Goal: Task Accomplishment & Management: Manage account settings

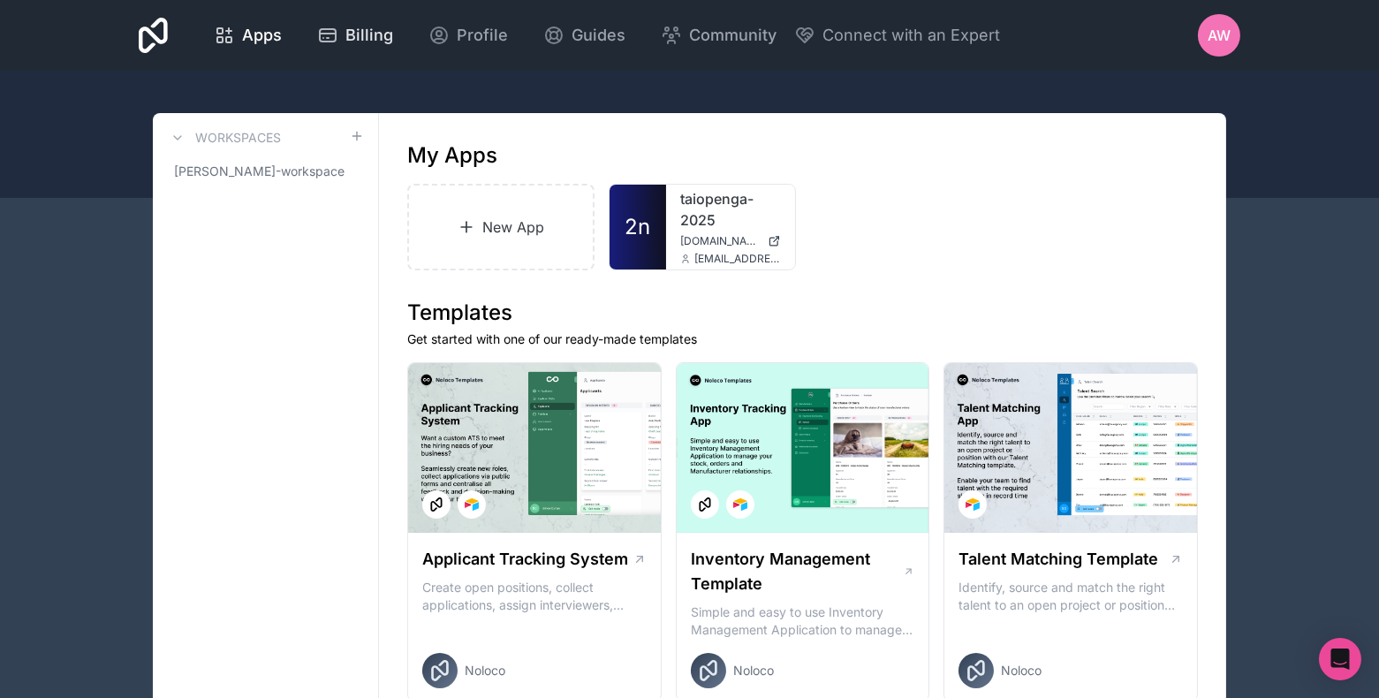
click at [381, 34] on span "Billing" at bounding box center [369, 35] width 48 height 25
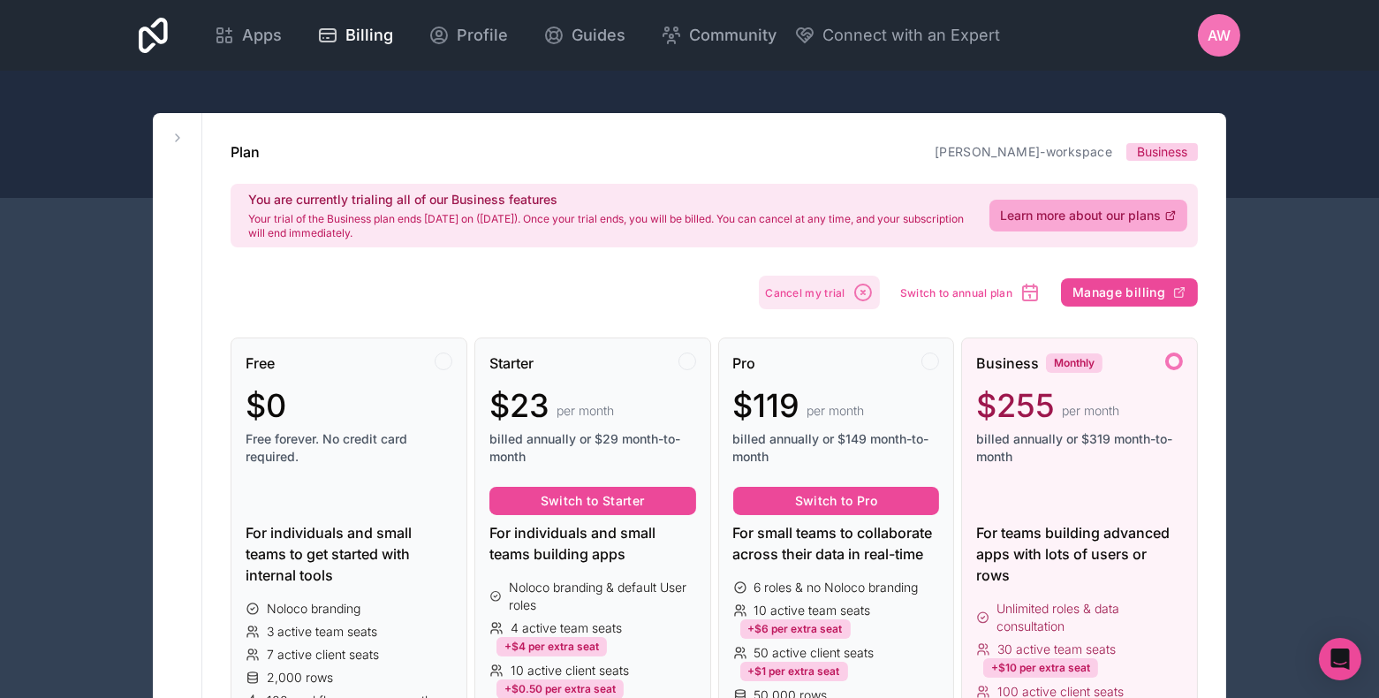
click at [833, 290] on span "Cancel my trial" at bounding box center [805, 292] width 80 height 13
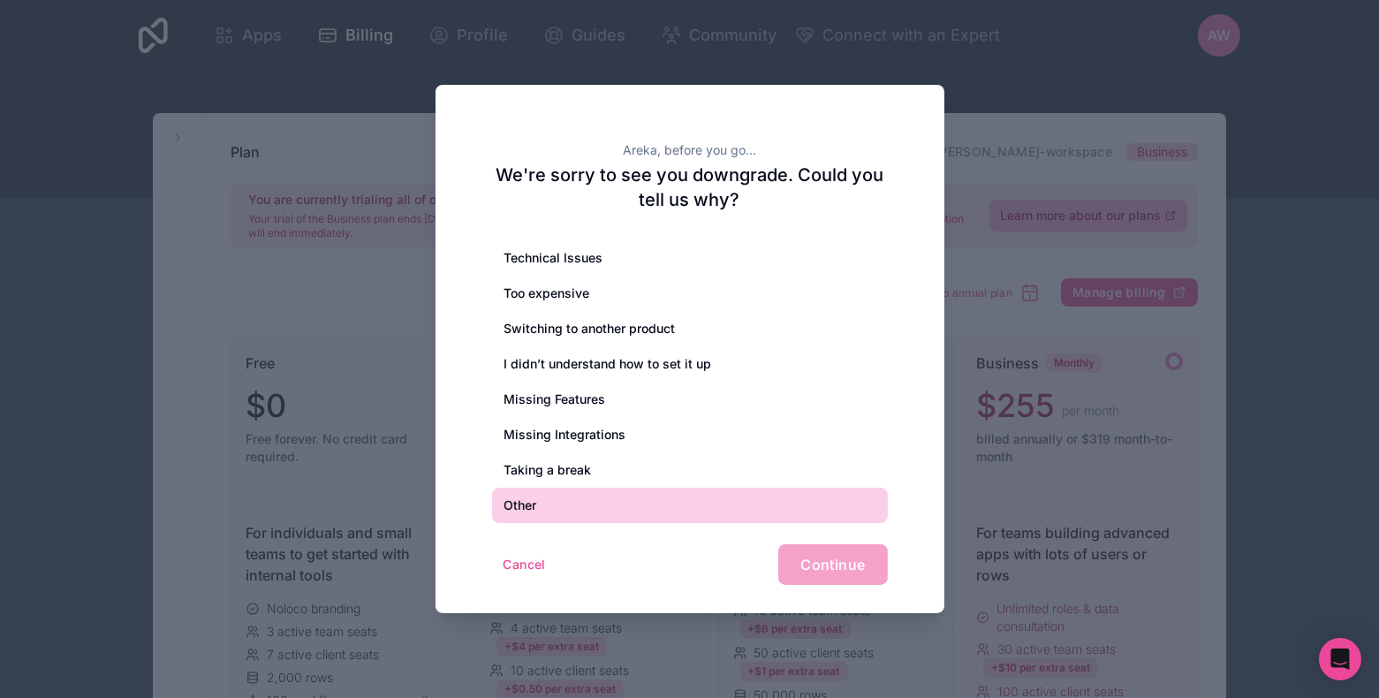
click at [581, 500] on div "Other" at bounding box center [690, 504] width 396 height 35
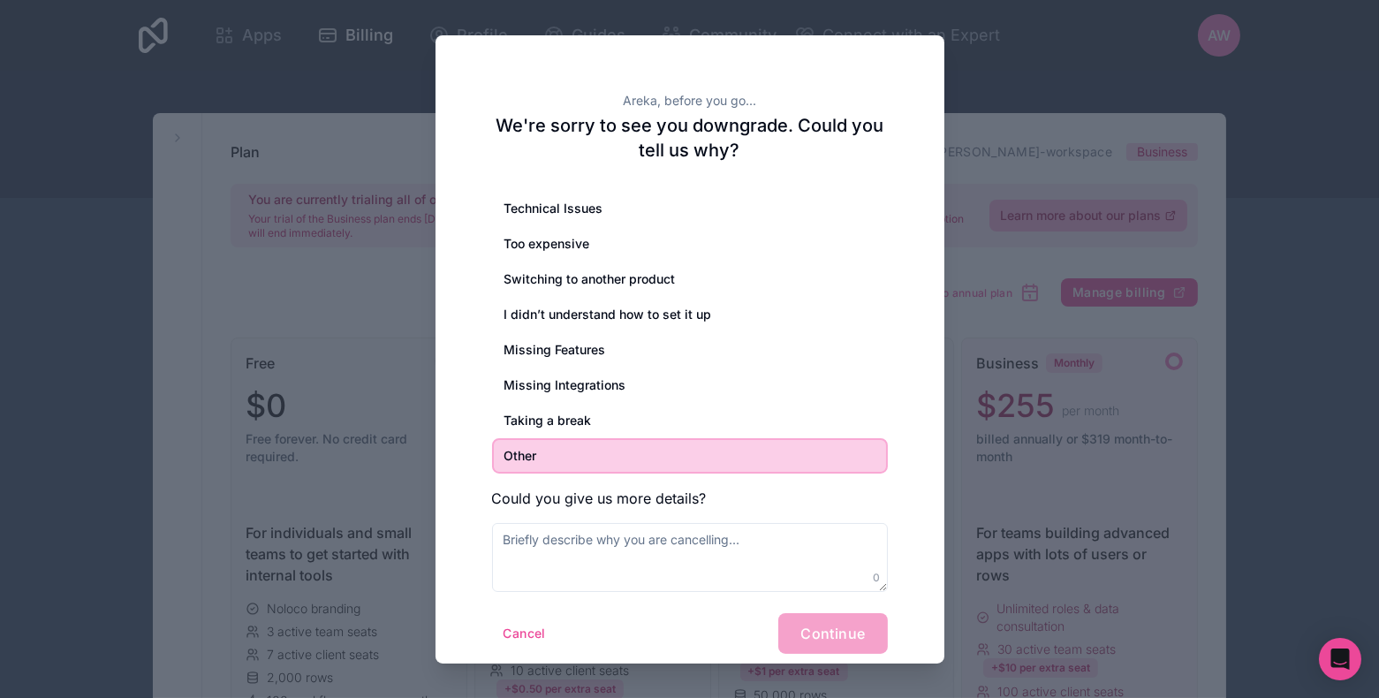
click at [844, 627] on div "Cancel Continue" at bounding box center [690, 633] width 396 height 41
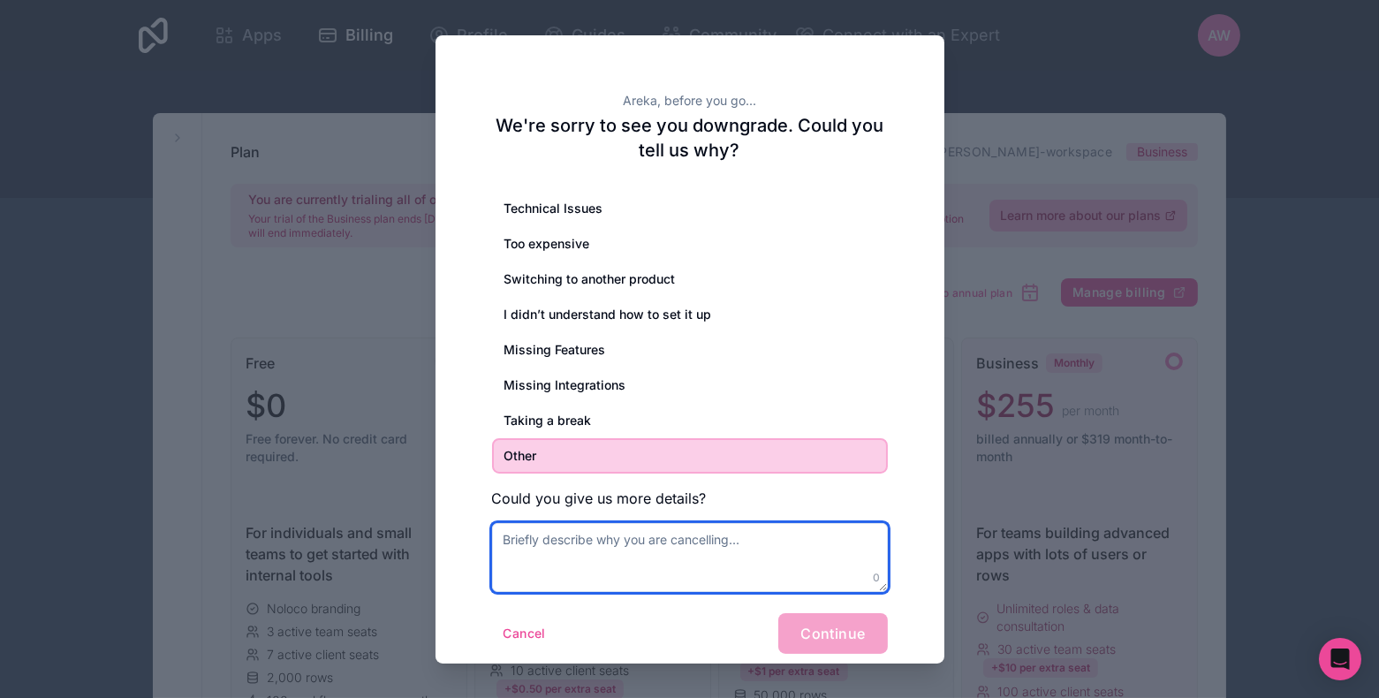
click at [846, 562] on textarea at bounding box center [690, 557] width 396 height 69
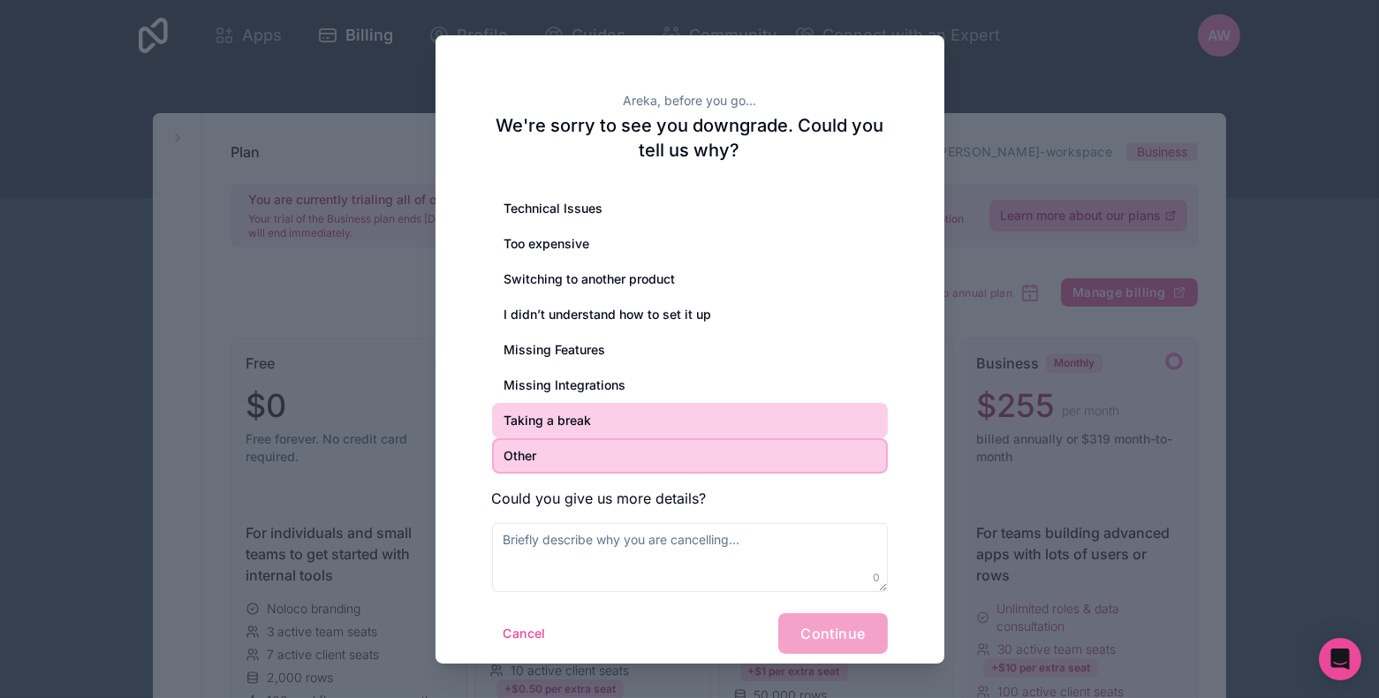
click at [602, 413] on div "Taking a break" at bounding box center [690, 420] width 396 height 35
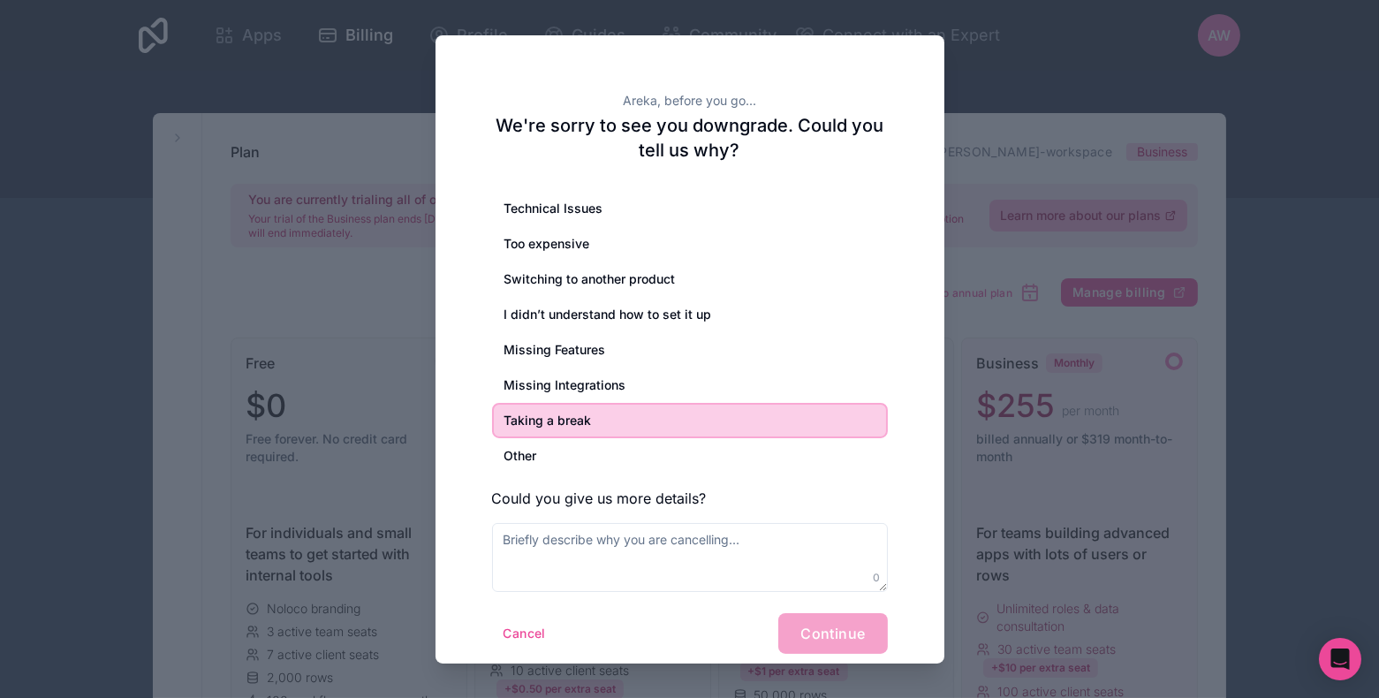
click at [823, 624] on div "Cancel Continue" at bounding box center [690, 633] width 396 height 41
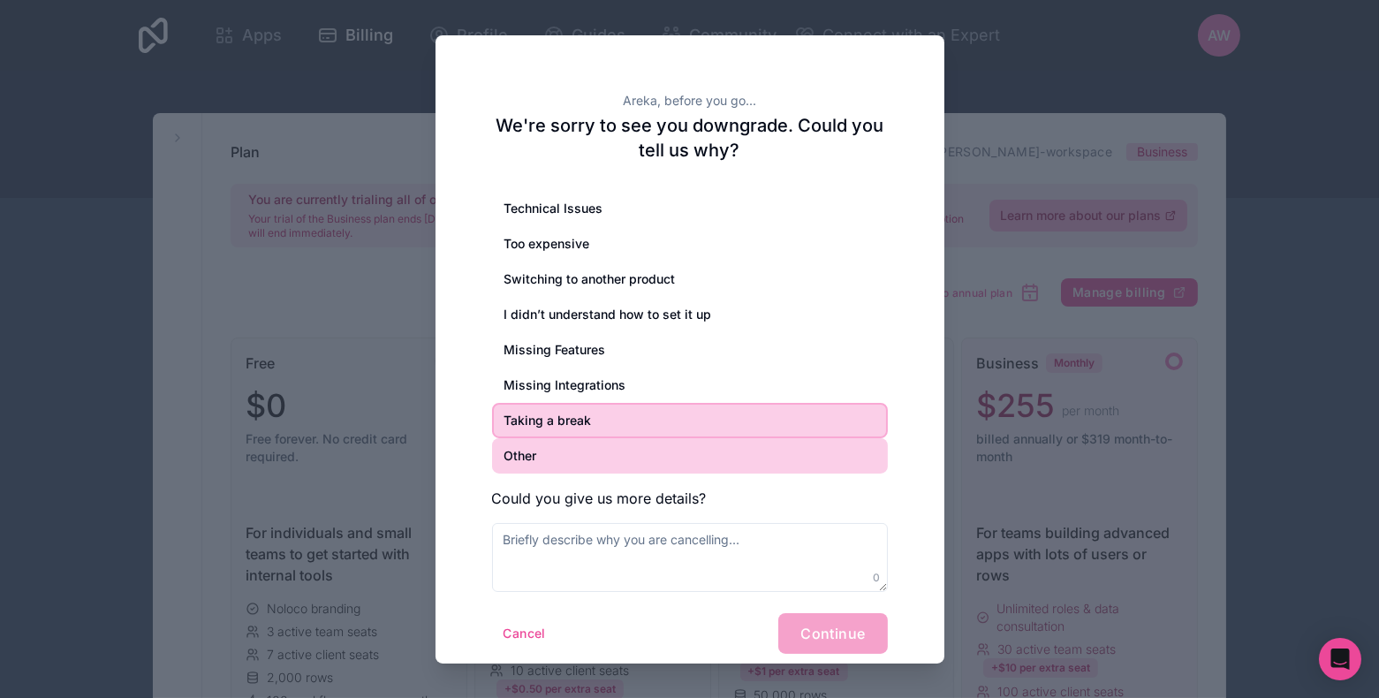
click at [629, 459] on div "Other" at bounding box center [690, 455] width 396 height 35
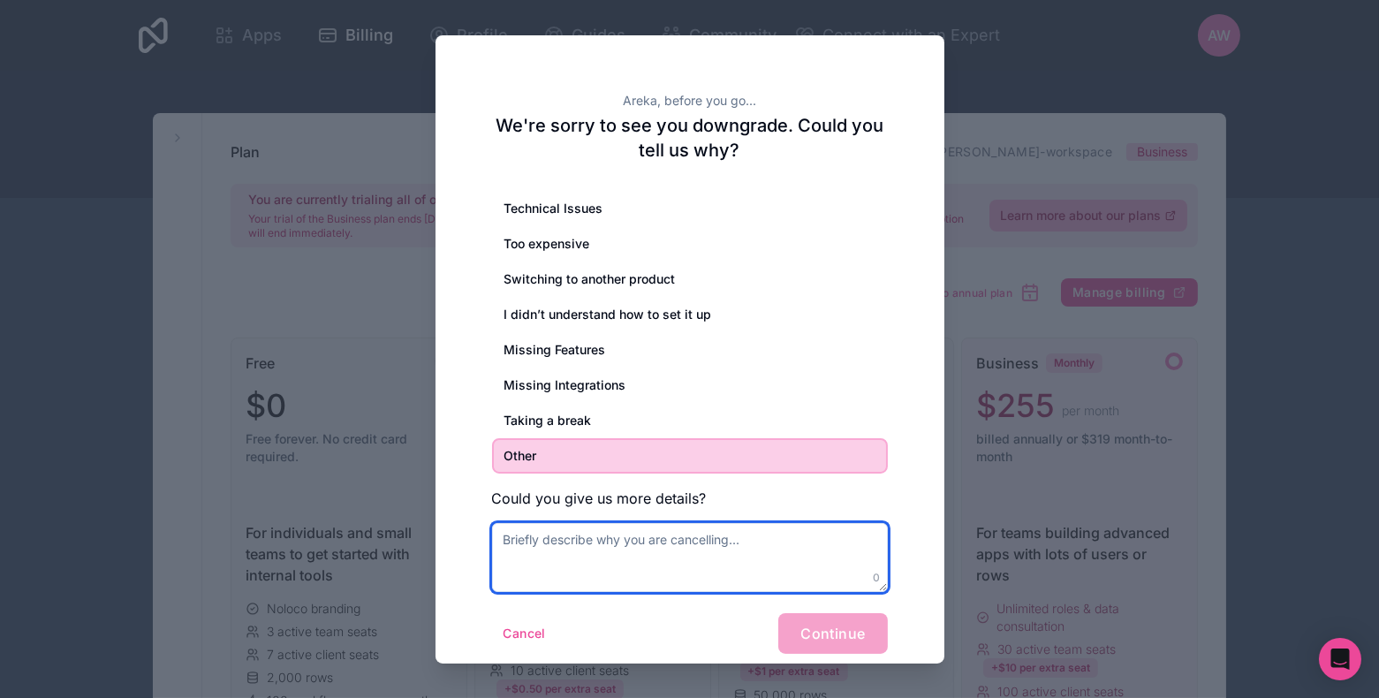
click at [649, 555] on textarea at bounding box center [690, 557] width 396 height 69
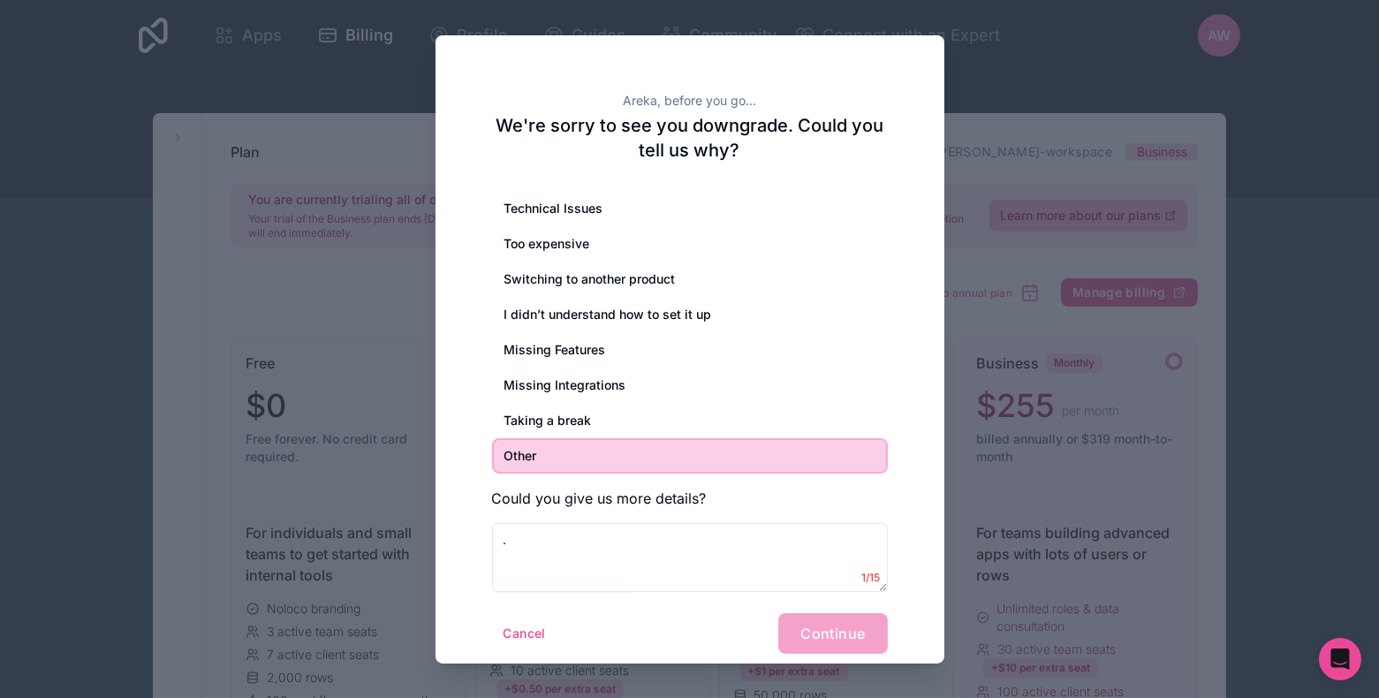
click at [820, 630] on div "Cancel Continue" at bounding box center [690, 633] width 396 height 41
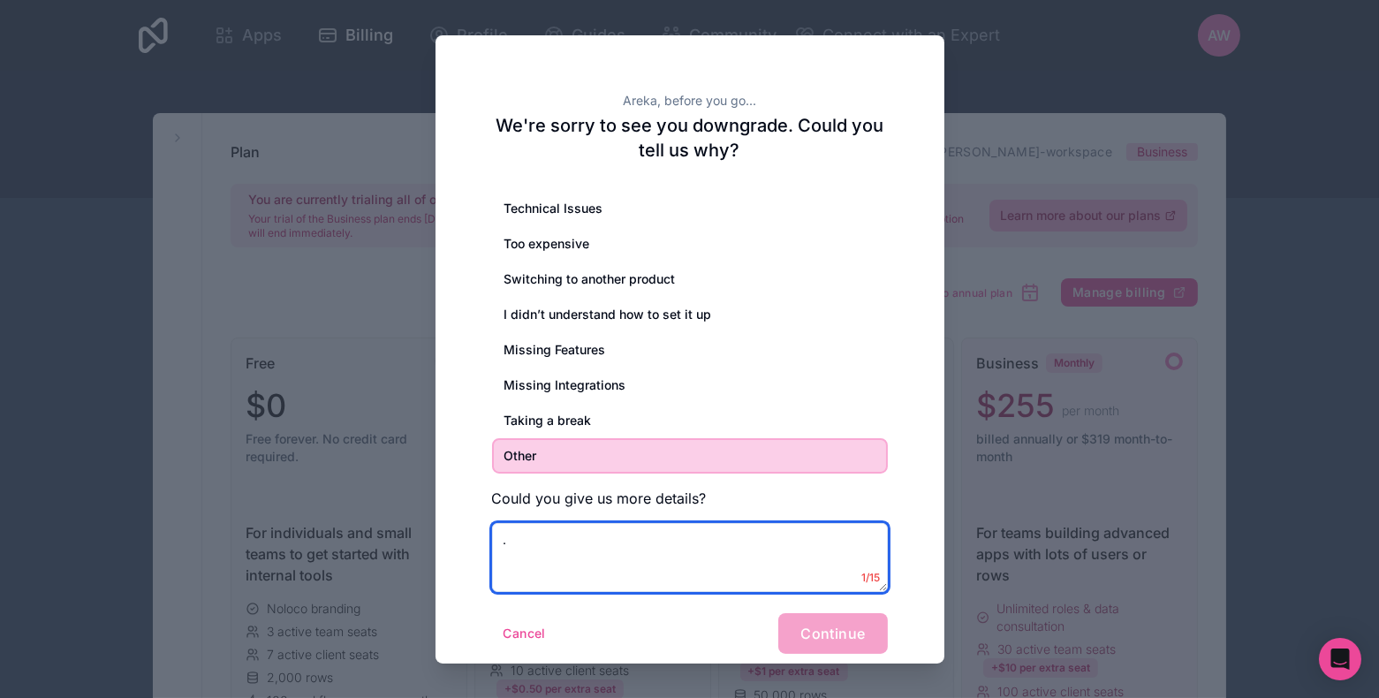
click at [765, 578] on textarea "." at bounding box center [690, 557] width 396 height 69
type textarea "."
type textarea "A................"
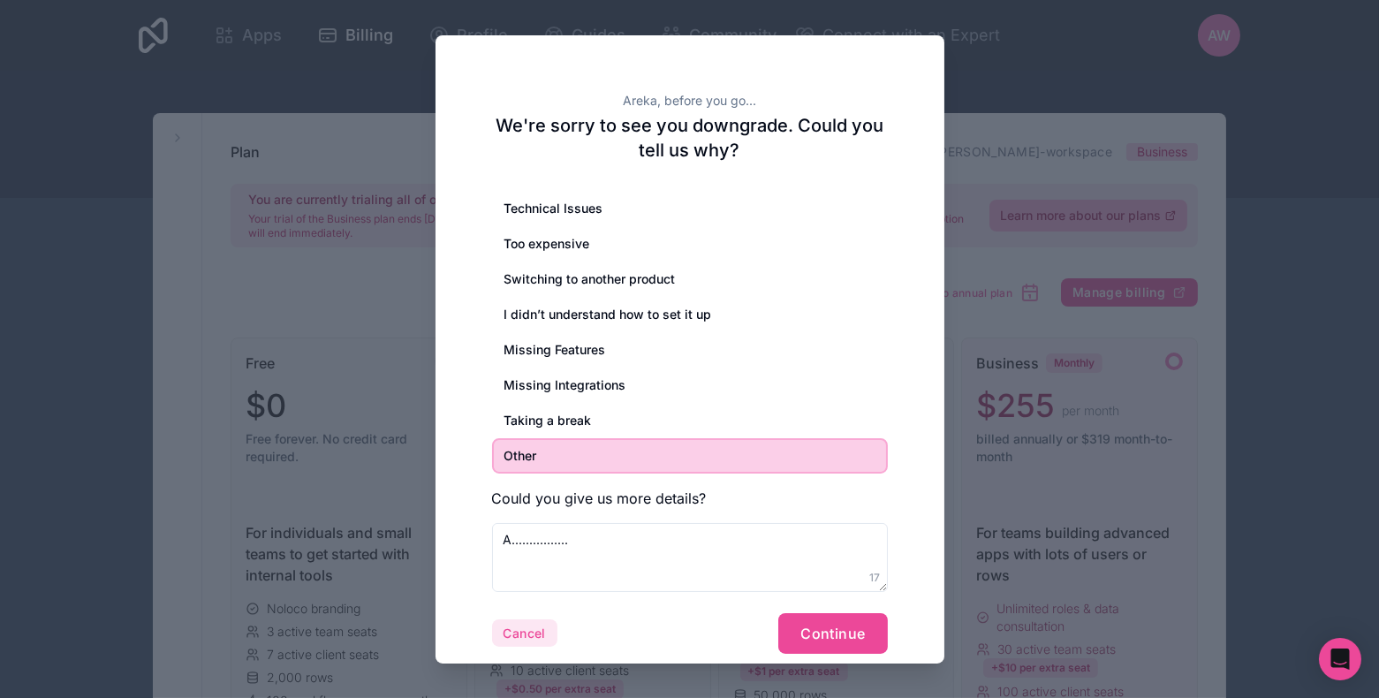
click at [528, 628] on button "Cancel" at bounding box center [524, 633] width 65 height 28
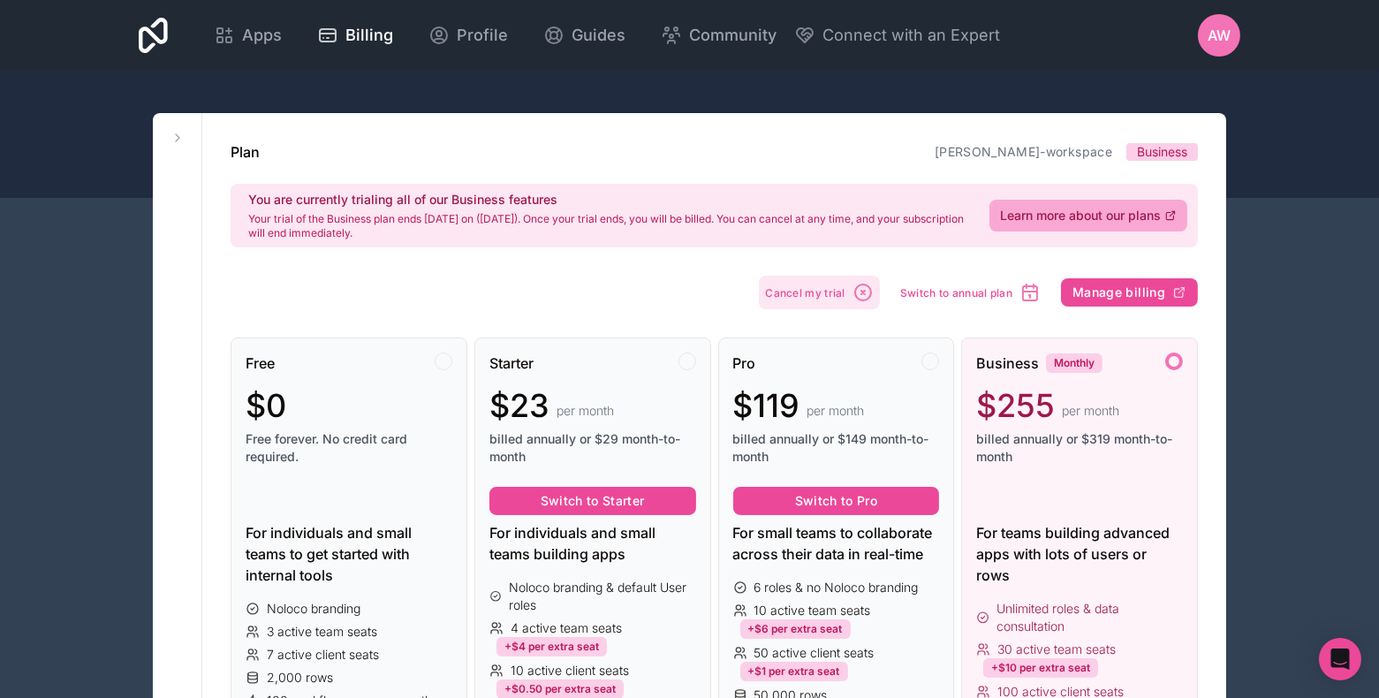
click at [842, 278] on button "Cancel my trial" at bounding box center [819, 293] width 121 height 34
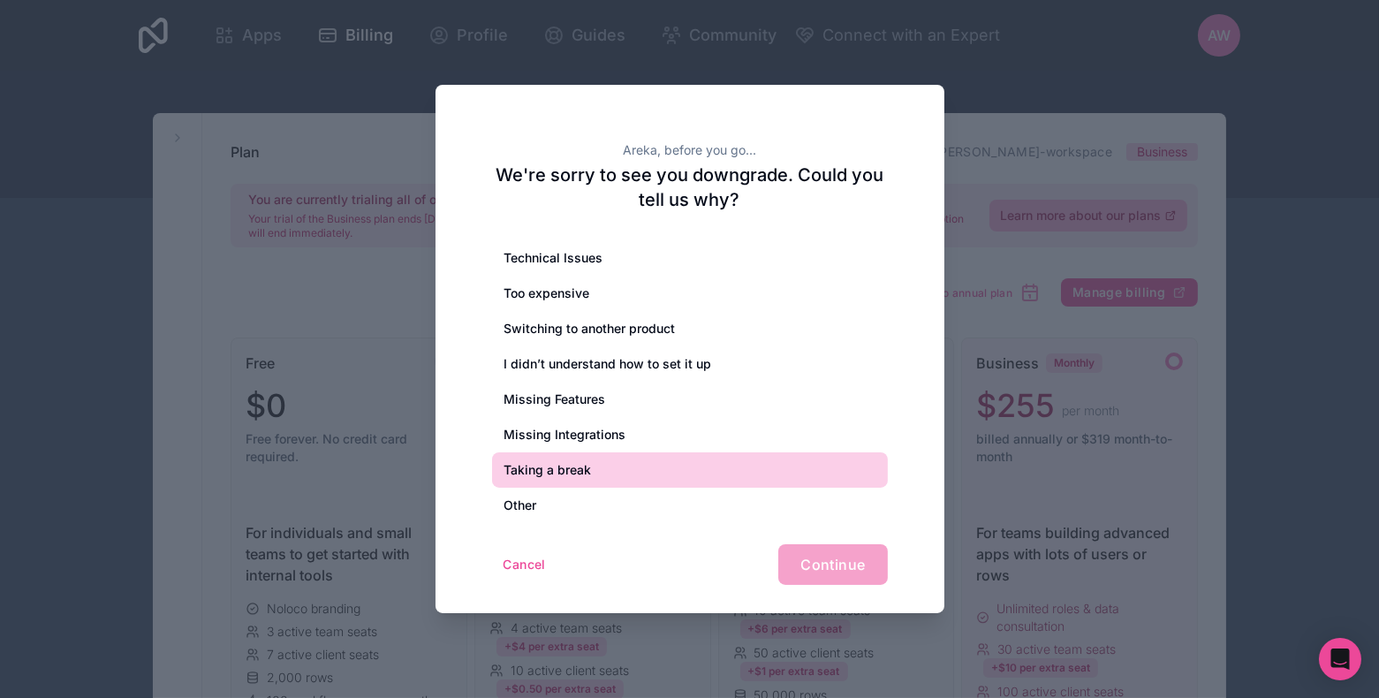
click at [611, 476] on div "Taking a break" at bounding box center [690, 469] width 396 height 35
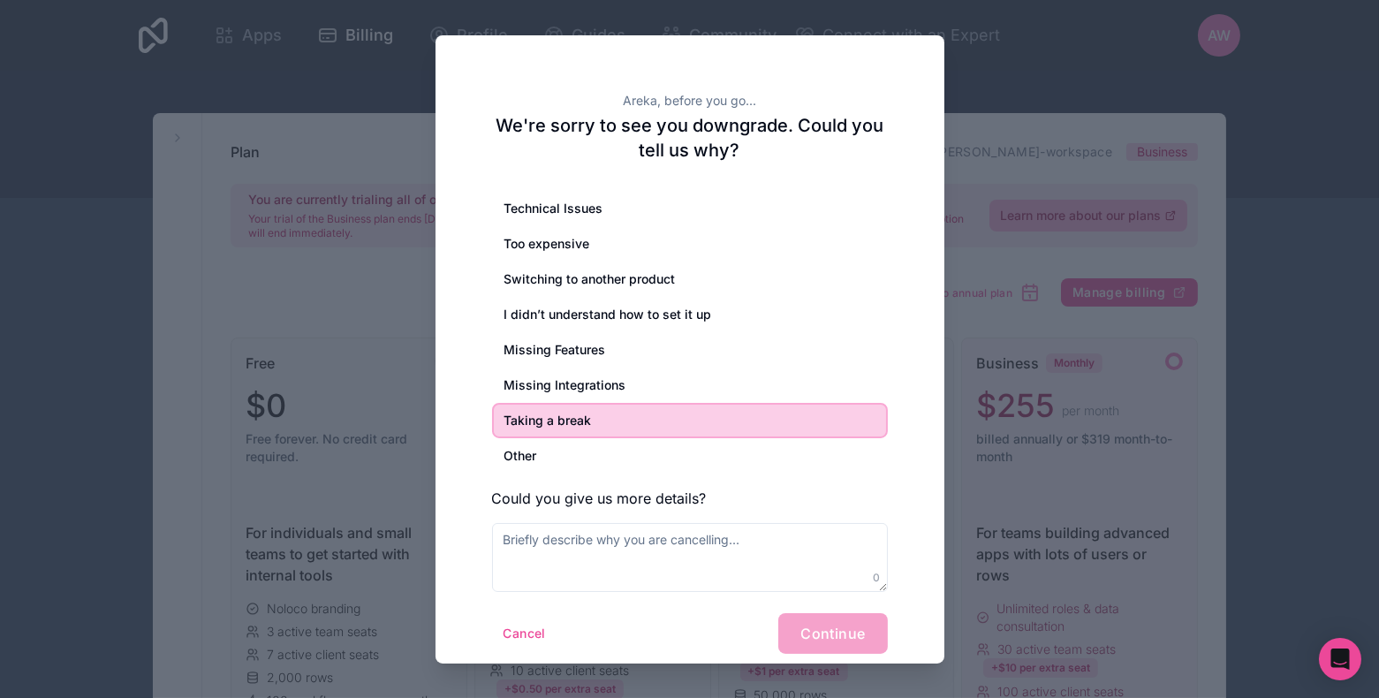
click at [816, 626] on div "Cancel Continue" at bounding box center [690, 633] width 396 height 41
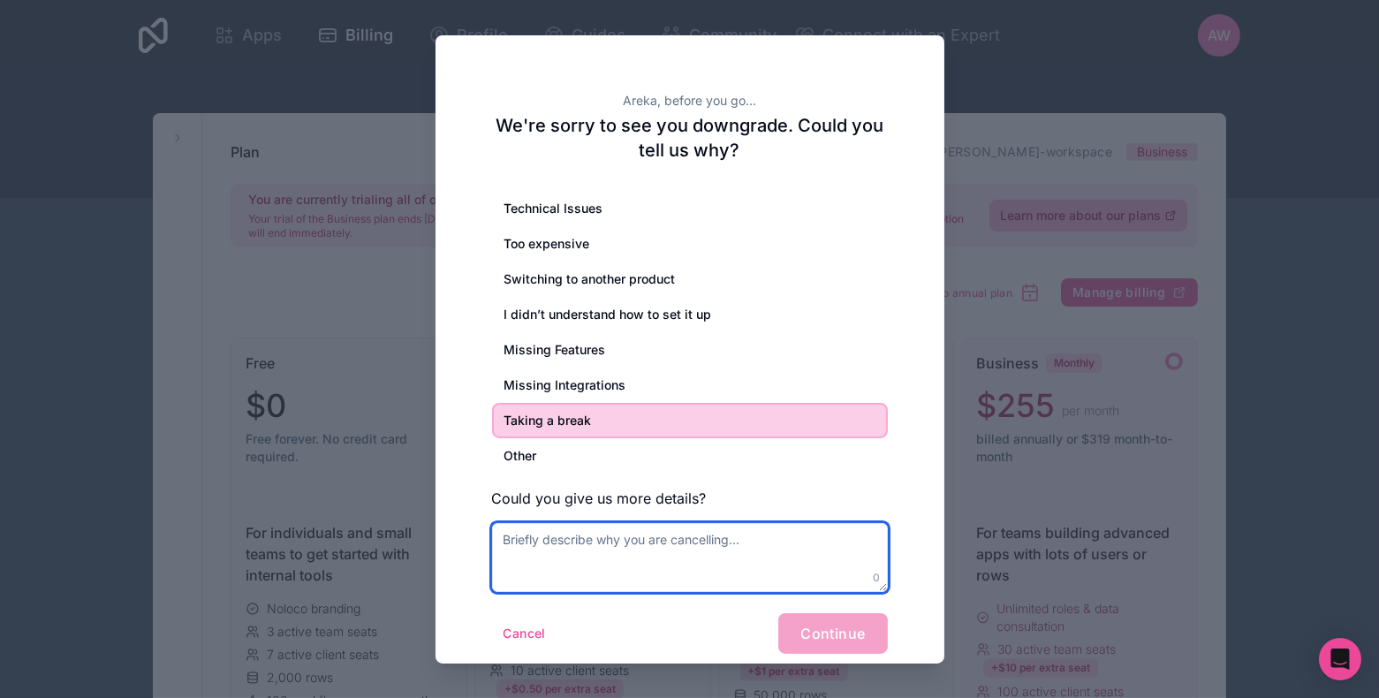
click at [752, 567] on textarea at bounding box center [690, 557] width 396 height 69
type textarea "l"
type textarea "..............."
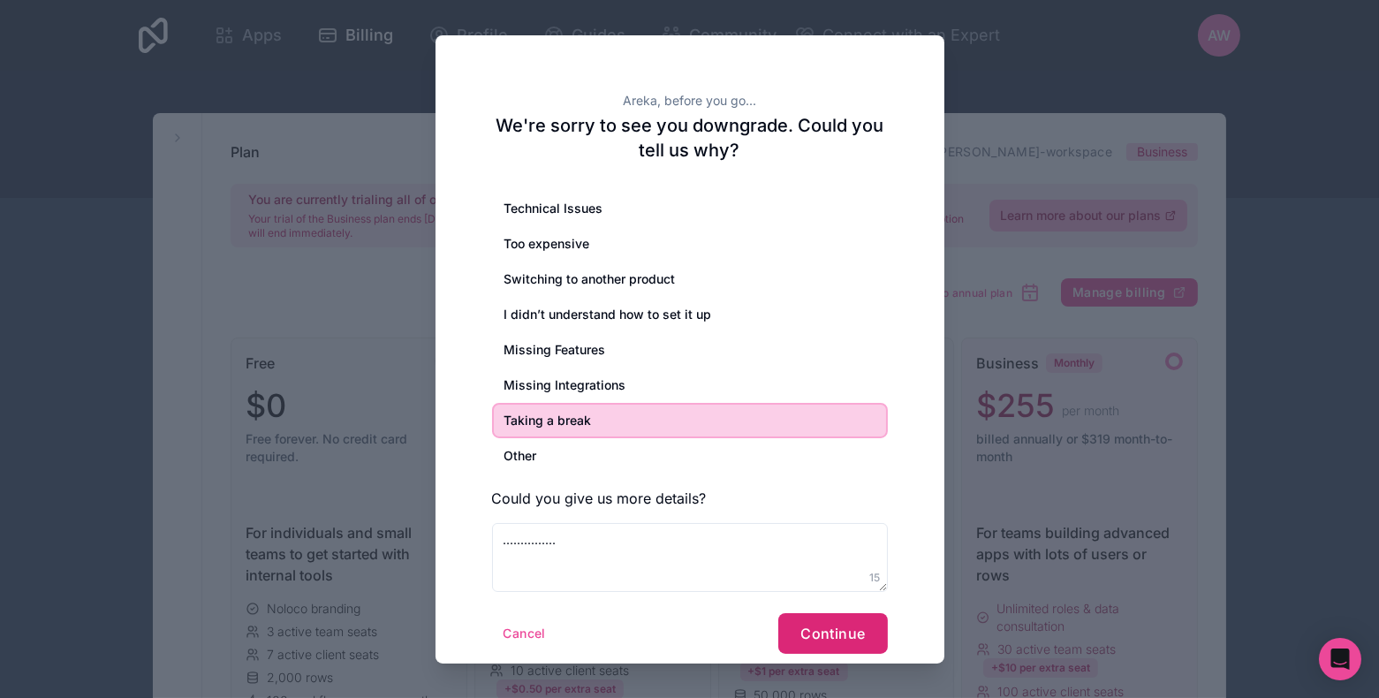
click at [832, 637] on span "Continue" at bounding box center [832, 633] width 64 height 18
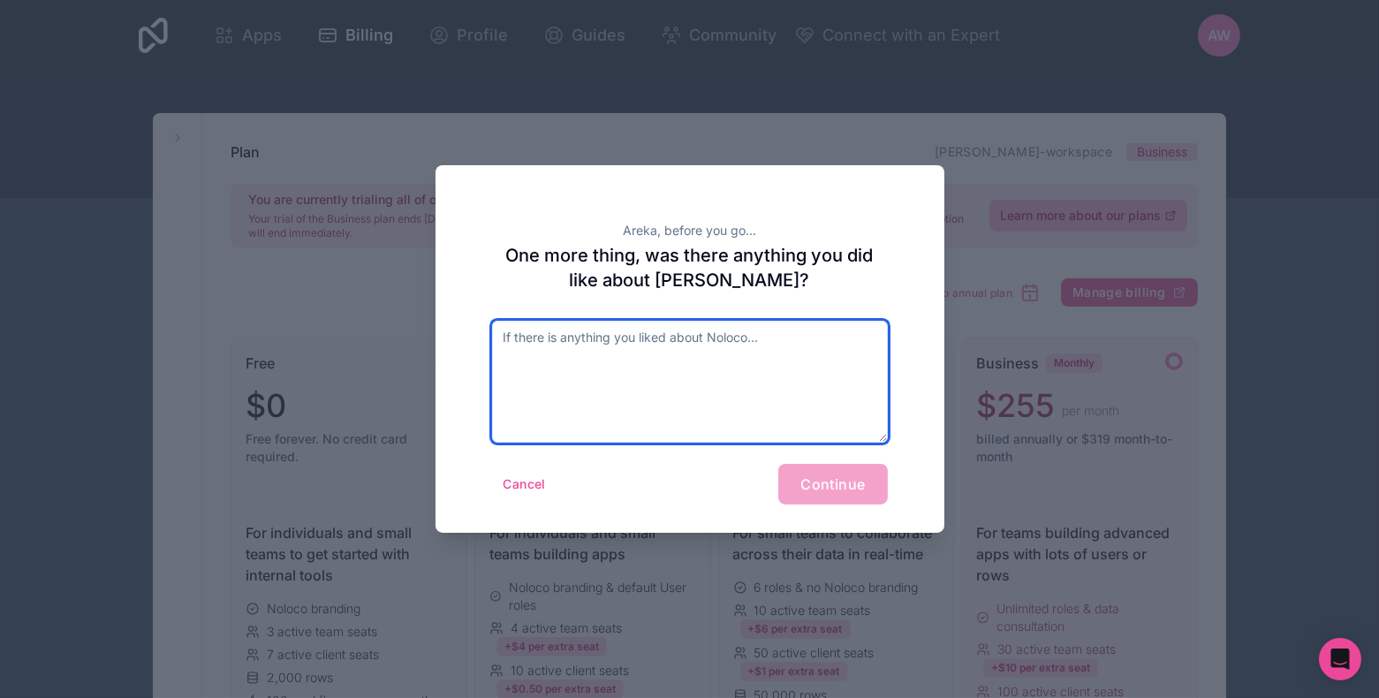
click at [676, 367] on textarea at bounding box center [690, 382] width 396 height 122
type textarea "."
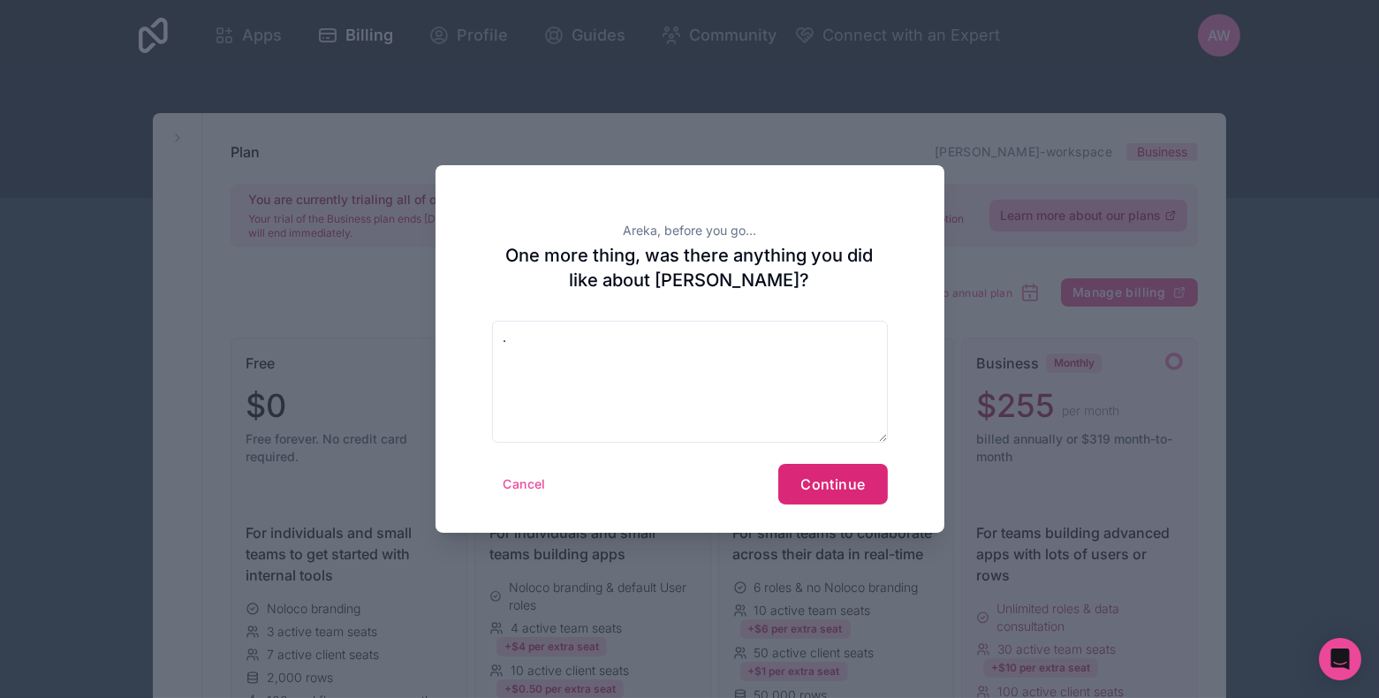
click at [864, 480] on span "Continue" at bounding box center [832, 484] width 64 height 18
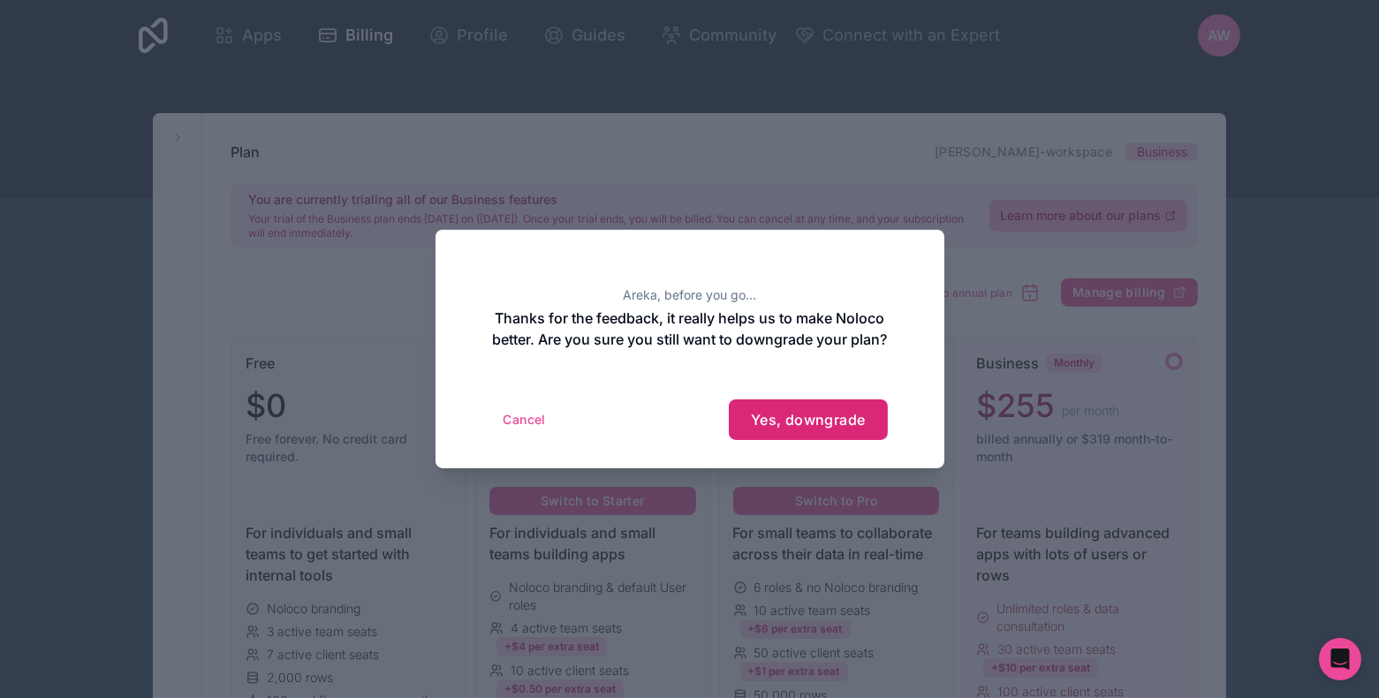
click at [782, 423] on span "Yes, downgrade" at bounding box center [808, 420] width 115 height 18
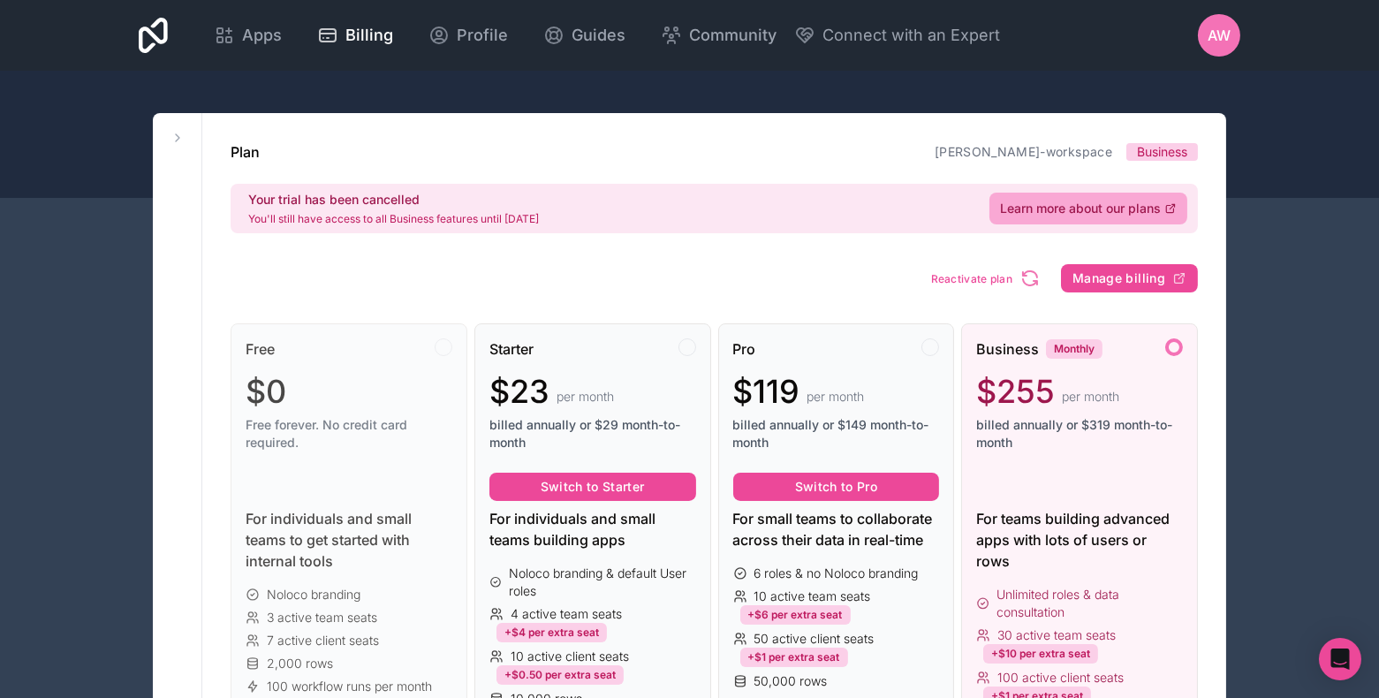
click at [1224, 31] on span "AW" at bounding box center [1218, 35] width 23 height 21
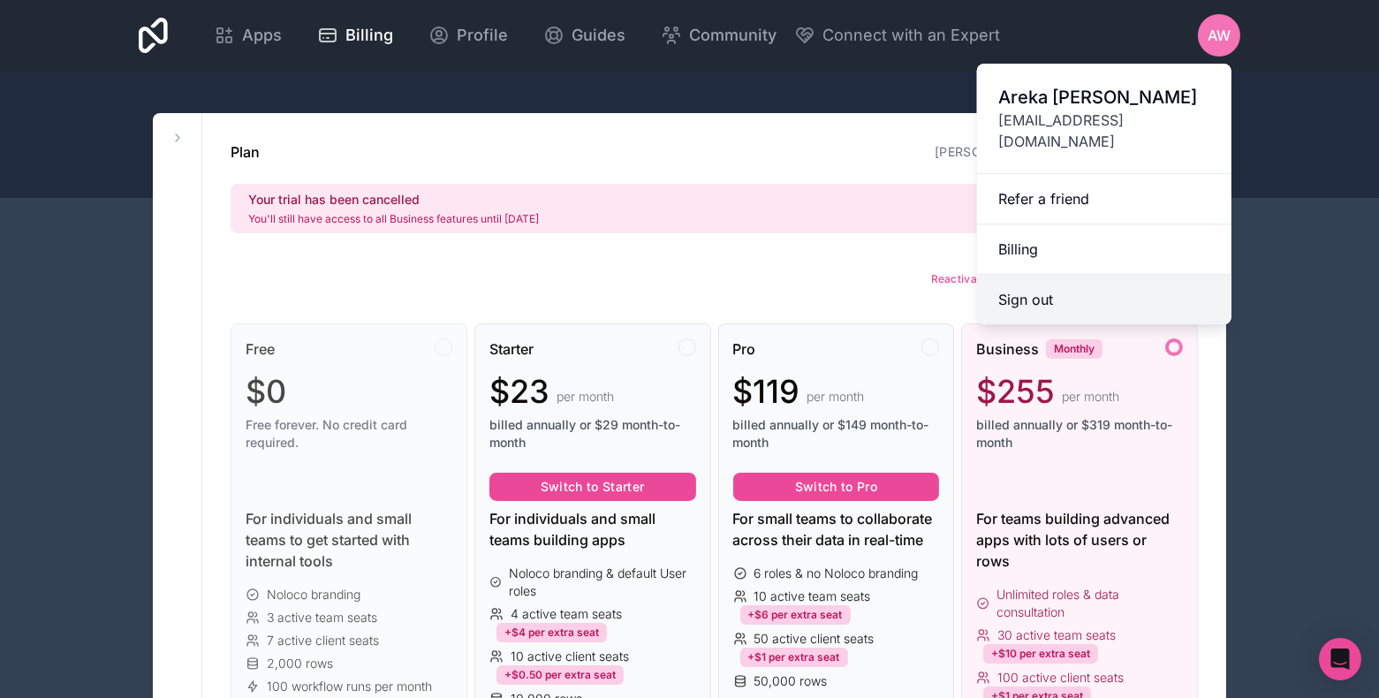
click at [1066, 275] on button "Sign out" at bounding box center [1104, 299] width 254 height 49
